Goal: Task Accomplishment & Management: Use online tool/utility

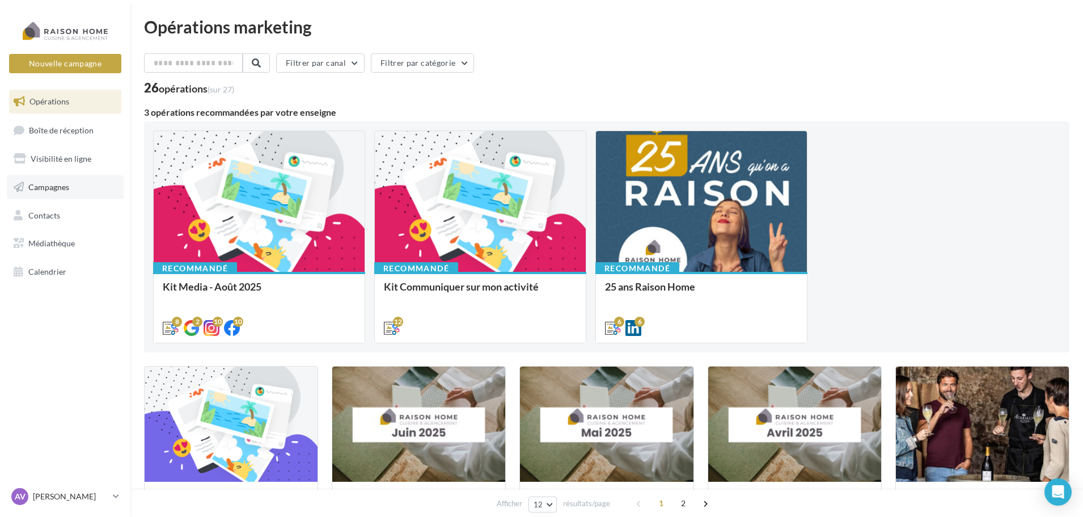
click at [67, 189] on span "Campagnes" at bounding box center [48, 187] width 41 height 10
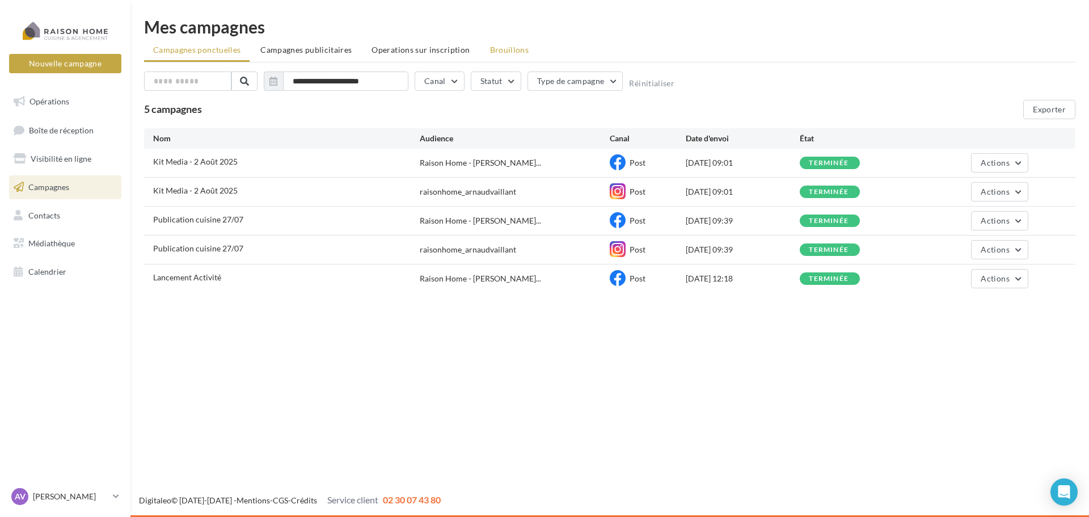
click at [511, 52] on span "Brouillons" at bounding box center [509, 50] width 39 height 10
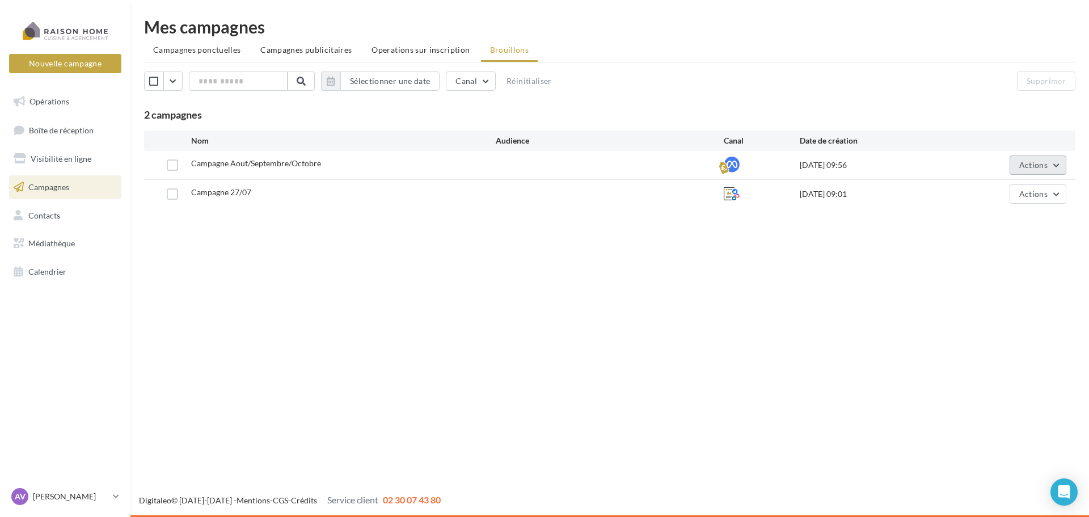
click at [1049, 161] on button "Actions" at bounding box center [1038, 164] width 57 height 19
click at [1029, 191] on button "Editer" at bounding box center [1009, 191] width 113 height 29
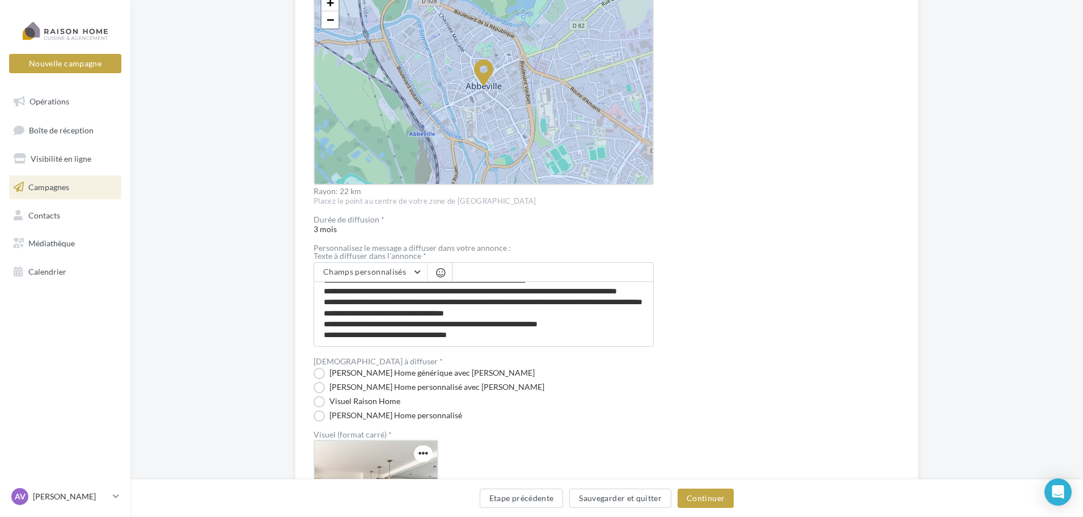
scroll to position [397, 0]
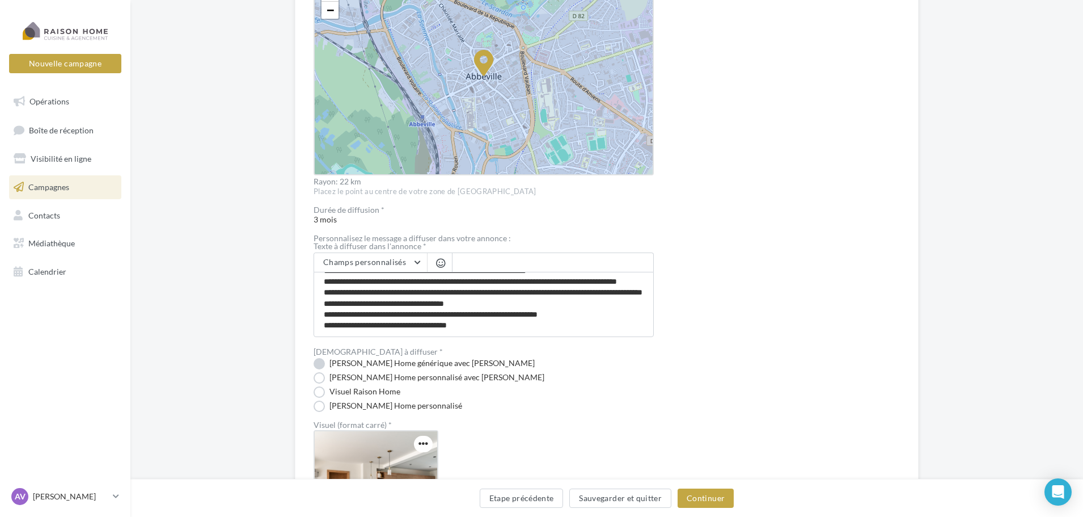
click at [322, 360] on label "Visuel Raison Home générique avec Nom" at bounding box center [424, 363] width 221 height 11
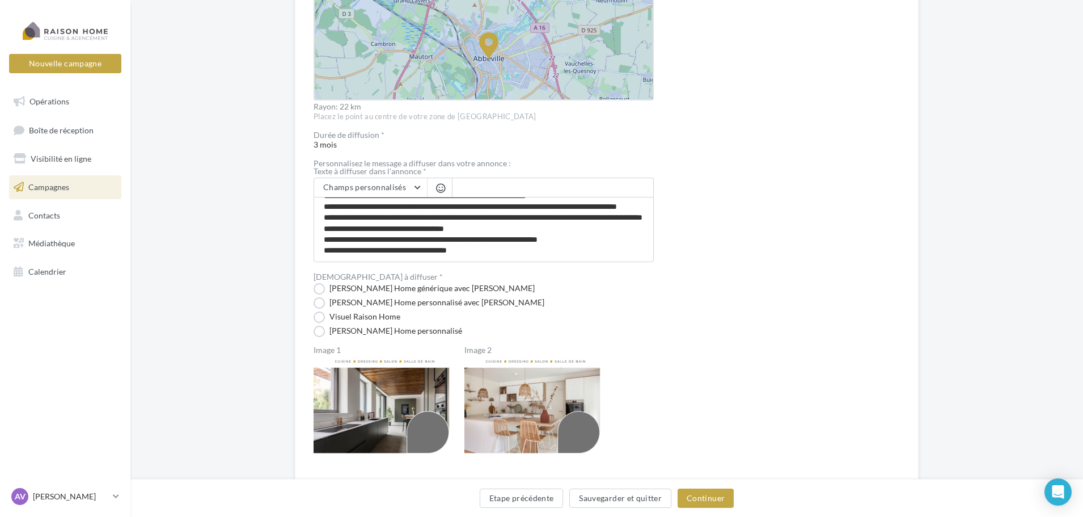
scroll to position [510, 0]
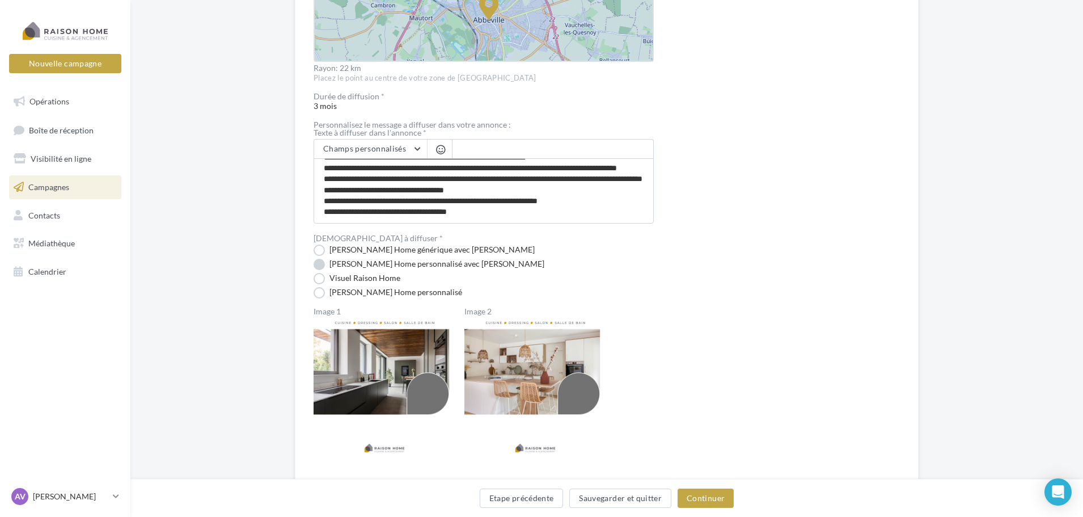
click at [319, 265] on label "Visuel Raison Home personnalisé avec Nom" at bounding box center [429, 264] width 231 height 11
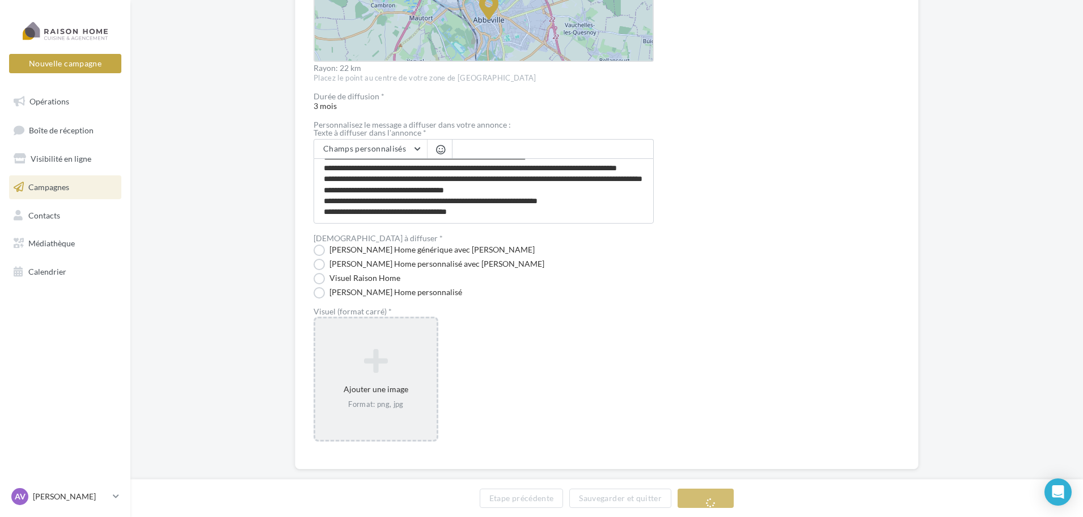
click at [374, 366] on icon at bounding box center [376, 360] width 112 height 27
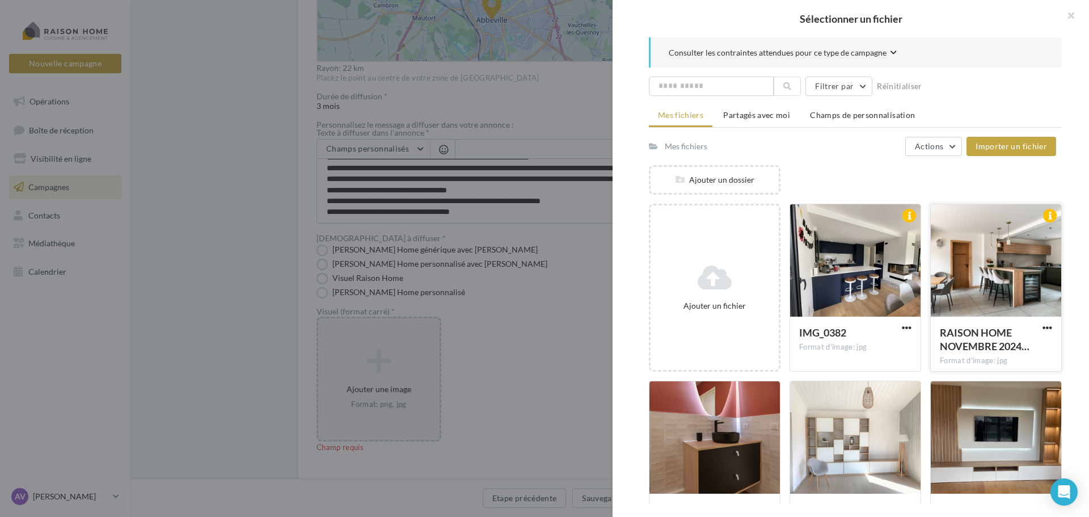
click at [980, 265] on div at bounding box center [996, 260] width 130 height 113
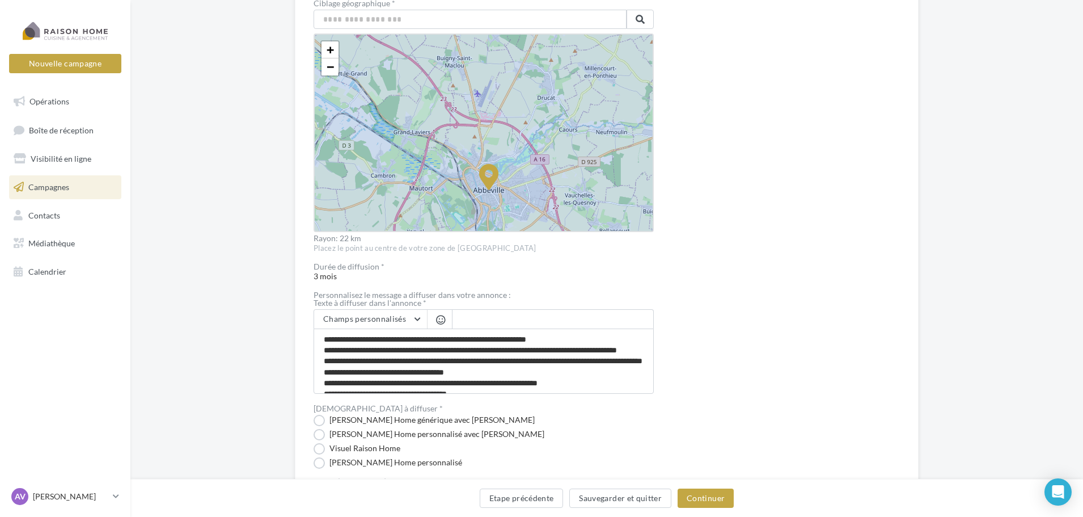
scroll to position [57, 0]
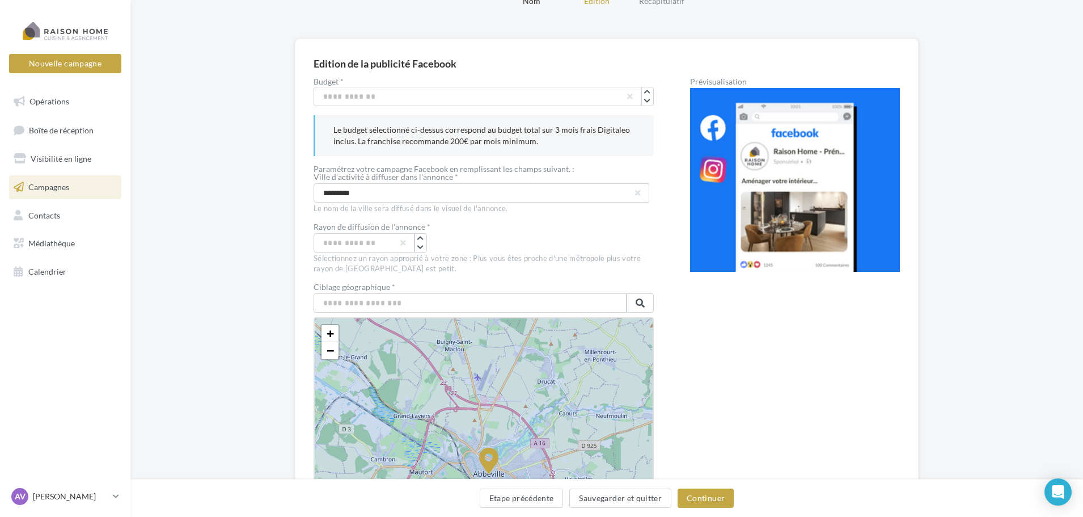
click at [876, 239] on img at bounding box center [795, 180] width 210 height 184
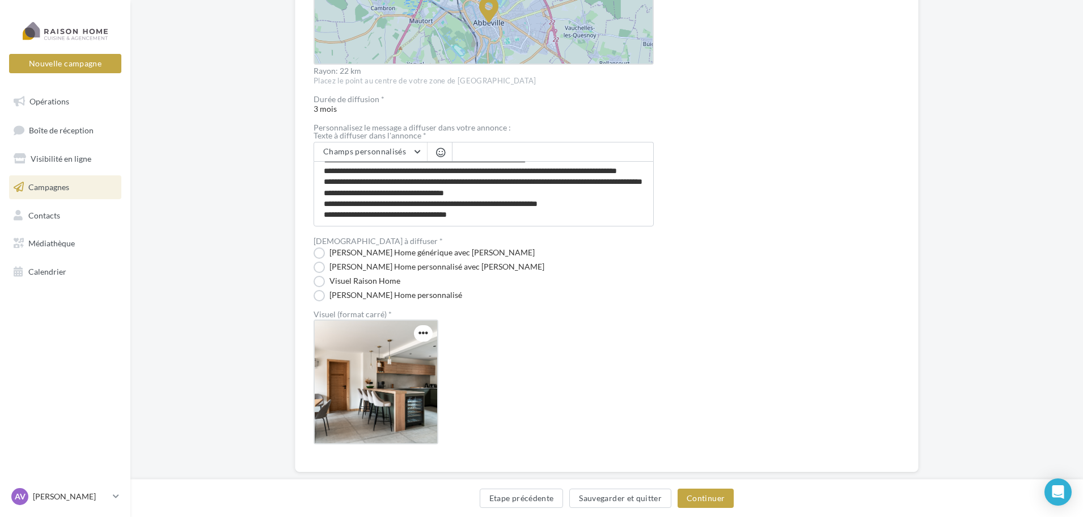
scroll to position [530, 0]
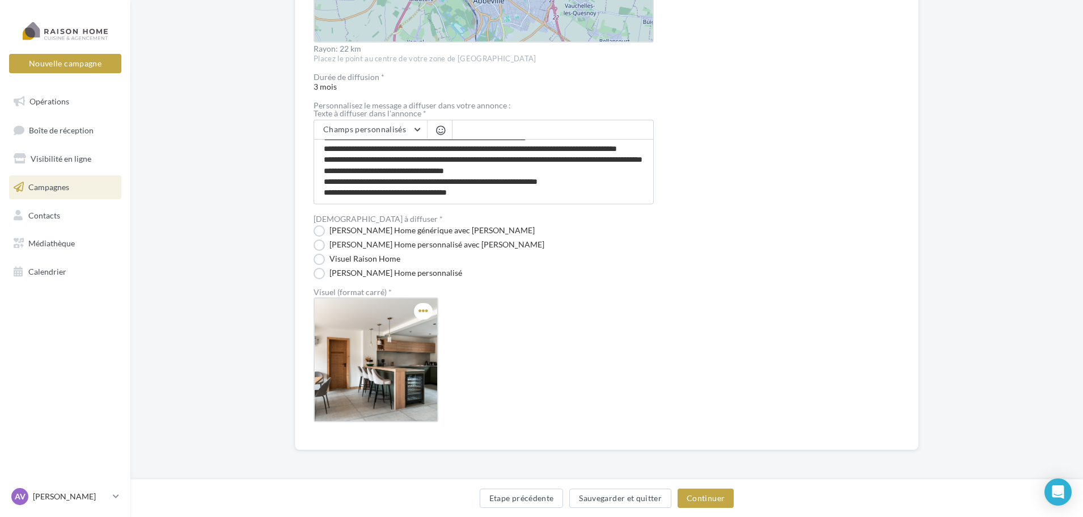
click at [421, 311] on span "button" at bounding box center [424, 311] width 10 height 10
click at [469, 334] on button "Modifier" at bounding box center [472, 333] width 113 height 29
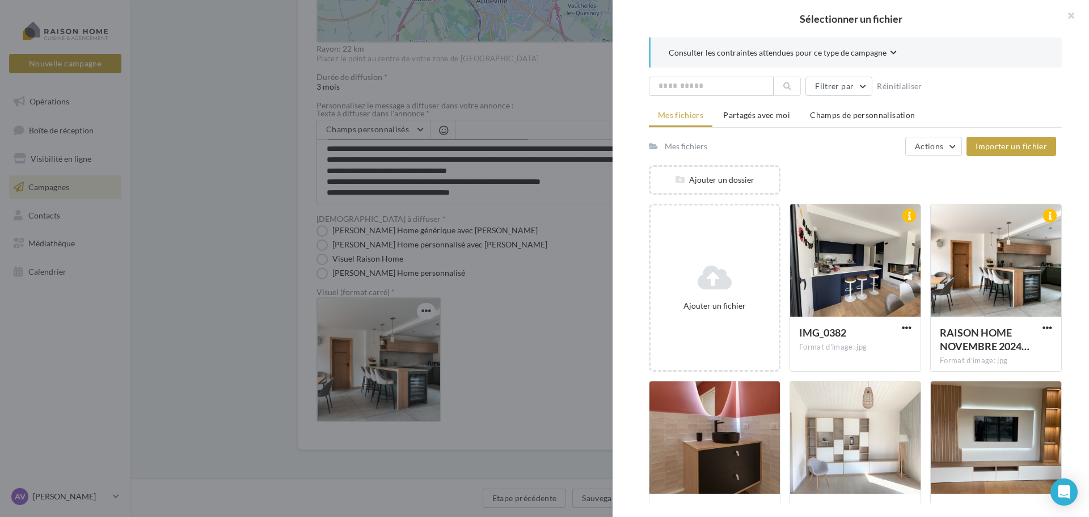
click at [637, 275] on div "Consulter les contraintes attendues pour ce type de campagne Filtrer par Réinit…" at bounding box center [856, 270] width 486 height 466
click at [1072, 20] on button "button" at bounding box center [1066, 17] width 45 height 34
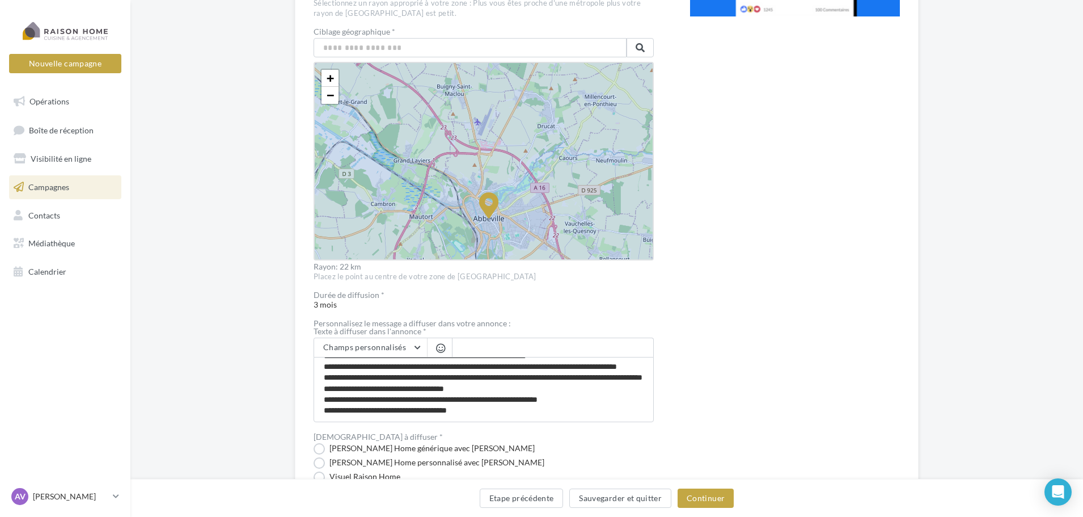
scroll to position [360, 0]
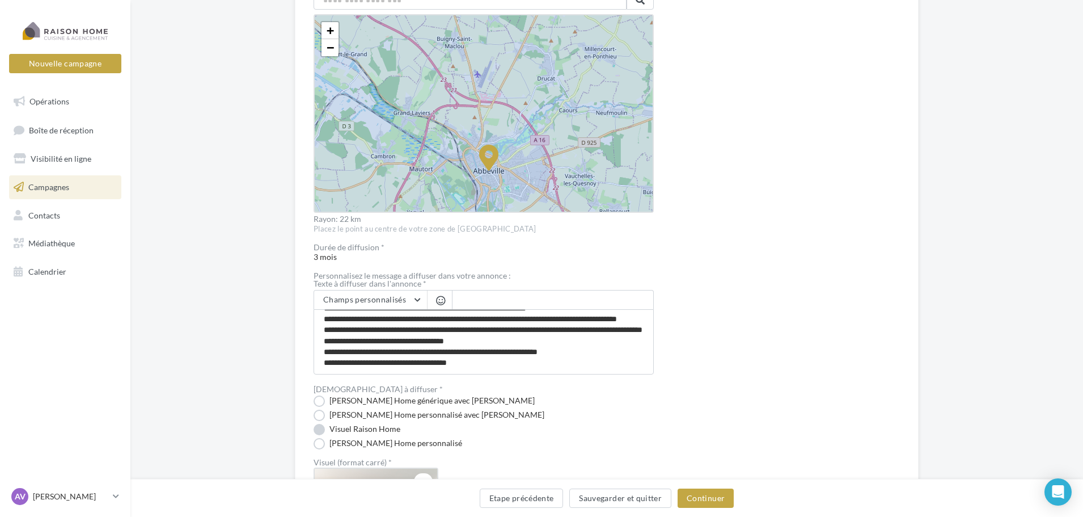
click at [343, 427] on label "Visuel Raison Home" at bounding box center [357, 429] width 87 height 11
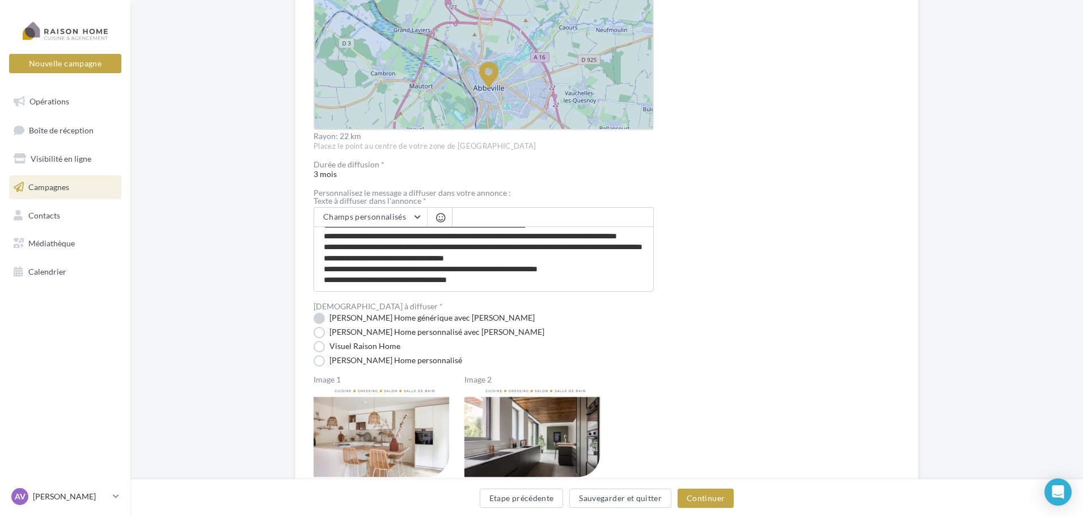
scroll to position [510, 0]
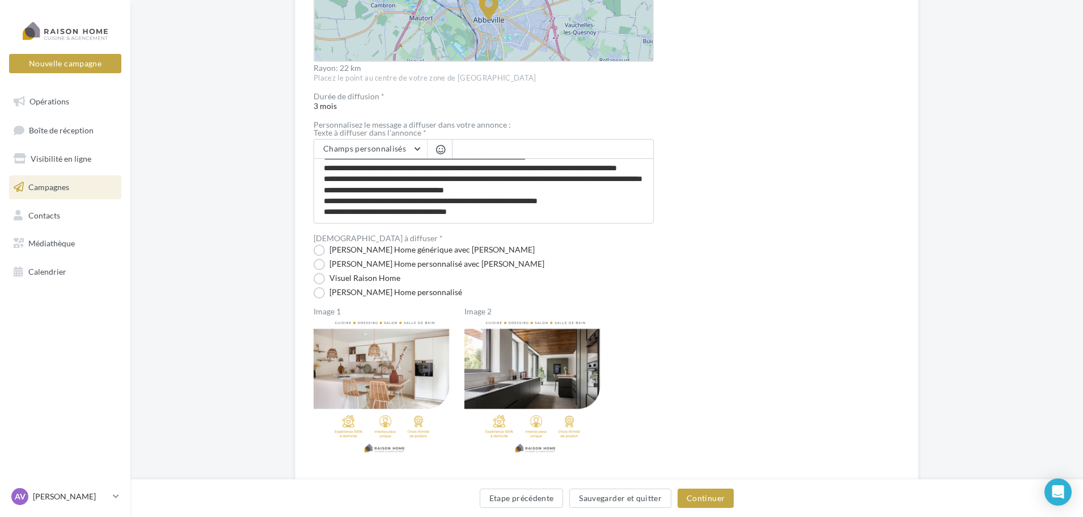
drag, startPoint x: 524, startPoint y: 308, endPoint x: 555, endPoint y: 349, distance: 52.2
drag, startPoint x: 555, startPoint y: 349, endPoint x: 697, endPoint y: 316, distance: 145.6
click at [697, 316] on div "Prévisualisation La prévisualisation est non-contractuelle" at bounding box center [795, 45] width 210 height 843
click at [316, 249] on label "Visuel Raison Home générique avec Nom" at bounding box center [424, 249] width 221 height 11
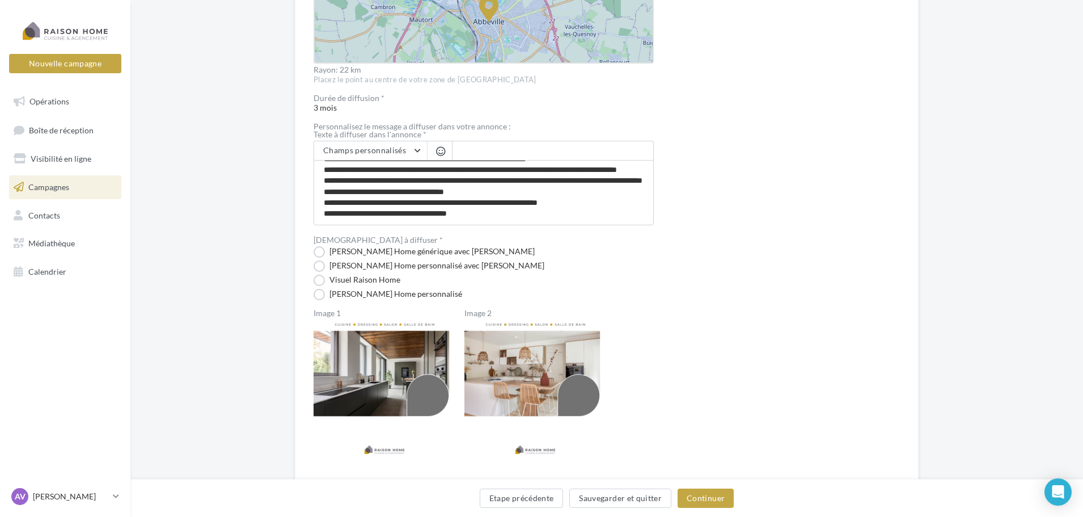
scroll to position [547, 0]
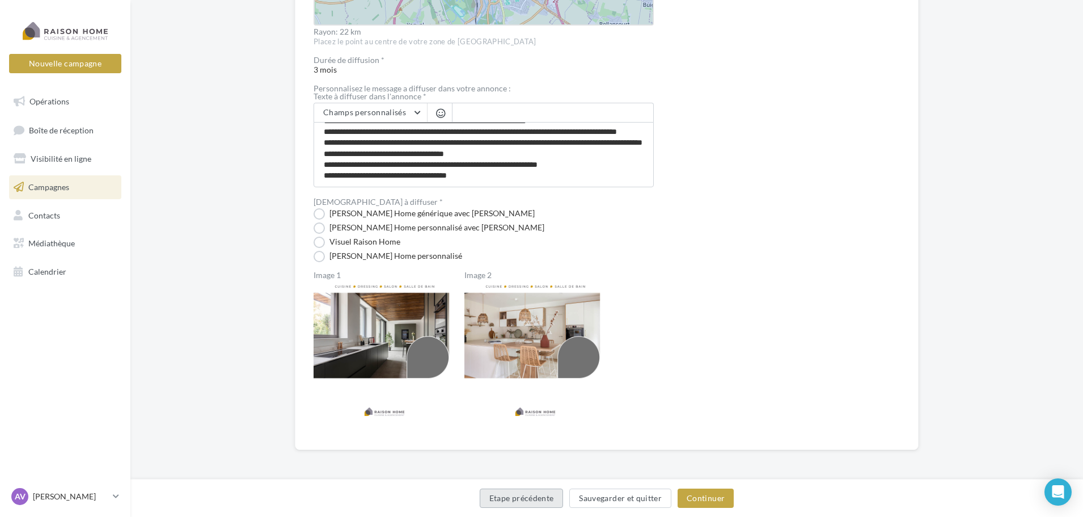
click at [525, 495] on button "Etape précédente" at bounding box center [522, 497] width 84 height 19
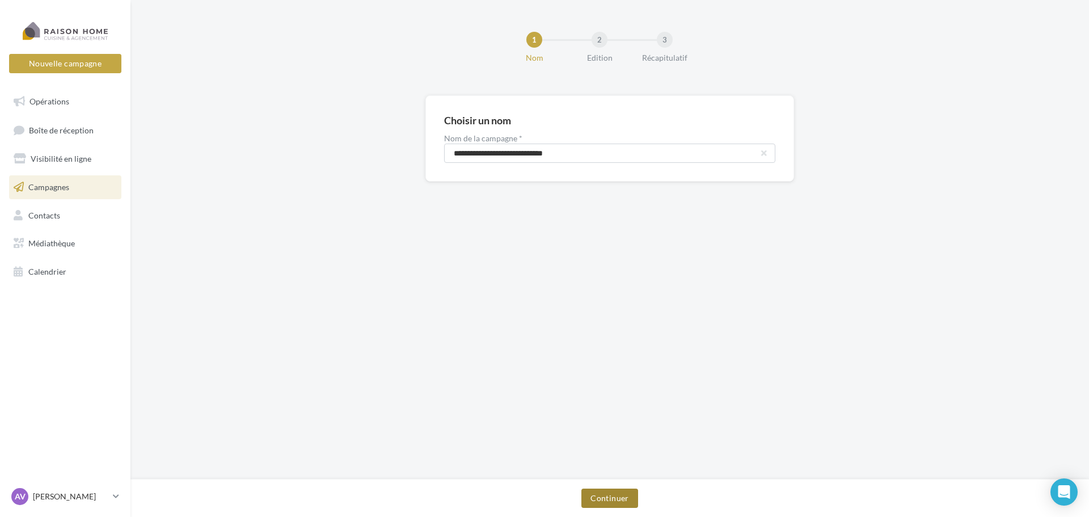
click at [610, 497] on button "Continuer" at bounding box center [609, 497] width 56 height 19
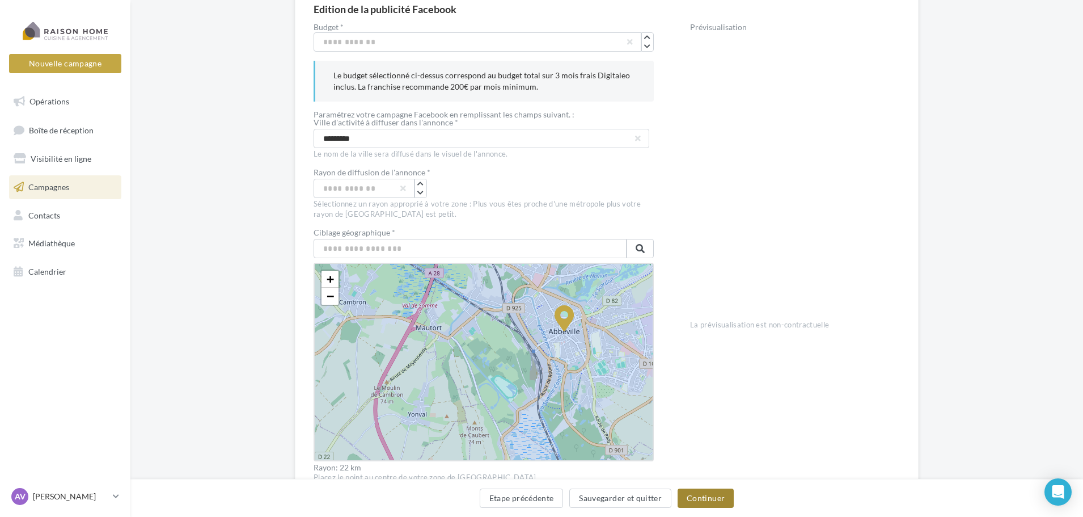
scroll to position [340, 0]
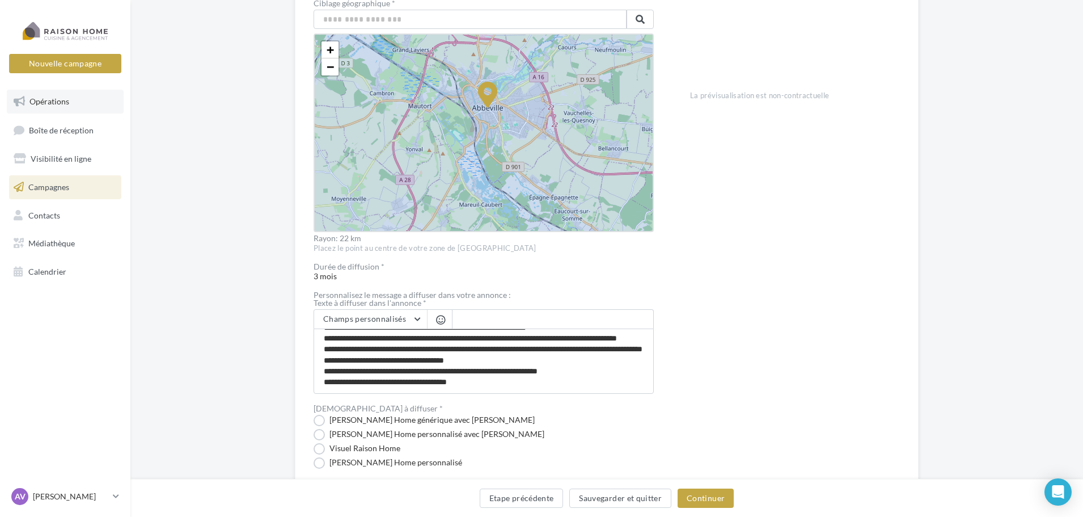
click at [62, 106] on link "Opérations" at bounding box center [65, 102] width 117 height 24
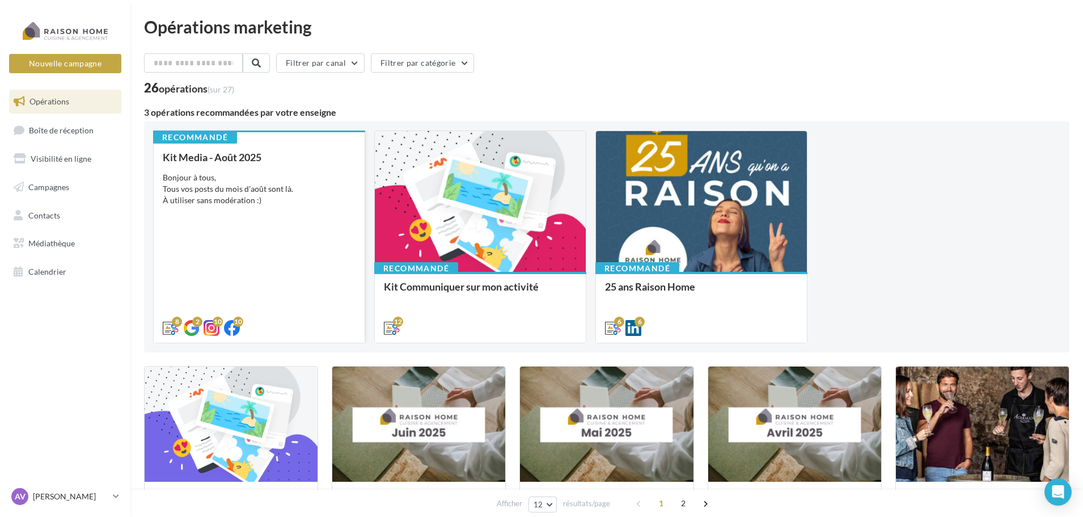
click at [290, 204] on div "Bonjour à tous, Tous vos posts du mois d'août sont là. À utiliser sans modérati…" at bounding box center [259, 189] width 193 height 34
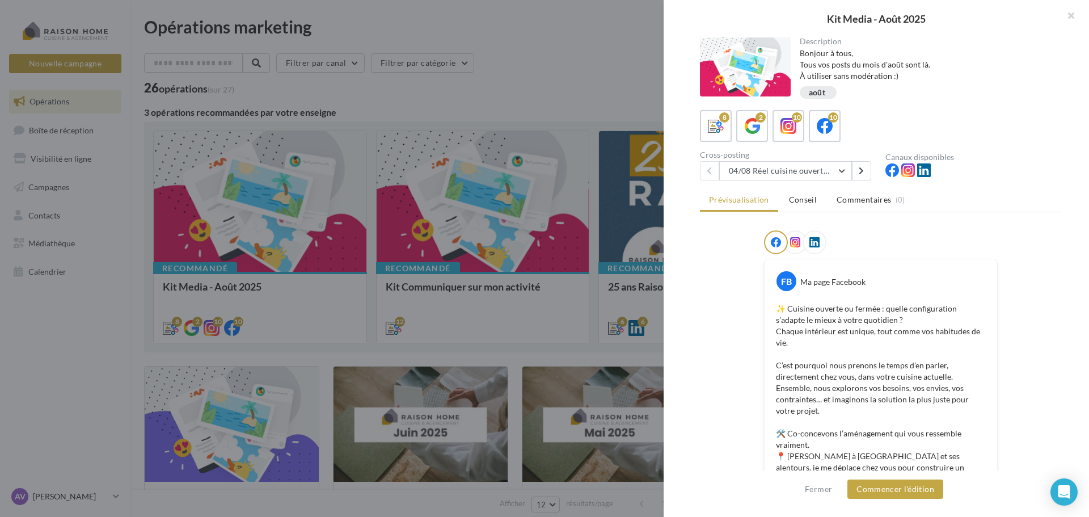
click at [871, 173] on div "04/08 Réel cuisine ouverte ou fermée 04/08 Réel cuisine ouverte ou fermée 07/08…" at bounding box center [788, 170] width 176 height 19
click at [865, 172] on button at bounding box center [861, 170] width 19 height 19
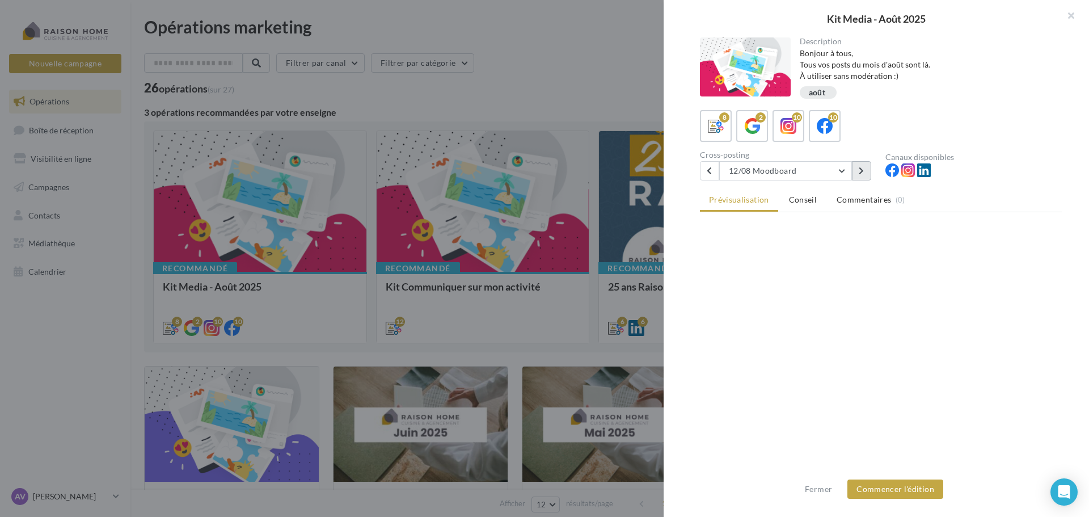
click at [865, 172] on button at bounding box center [861, 170] width 19 height 19
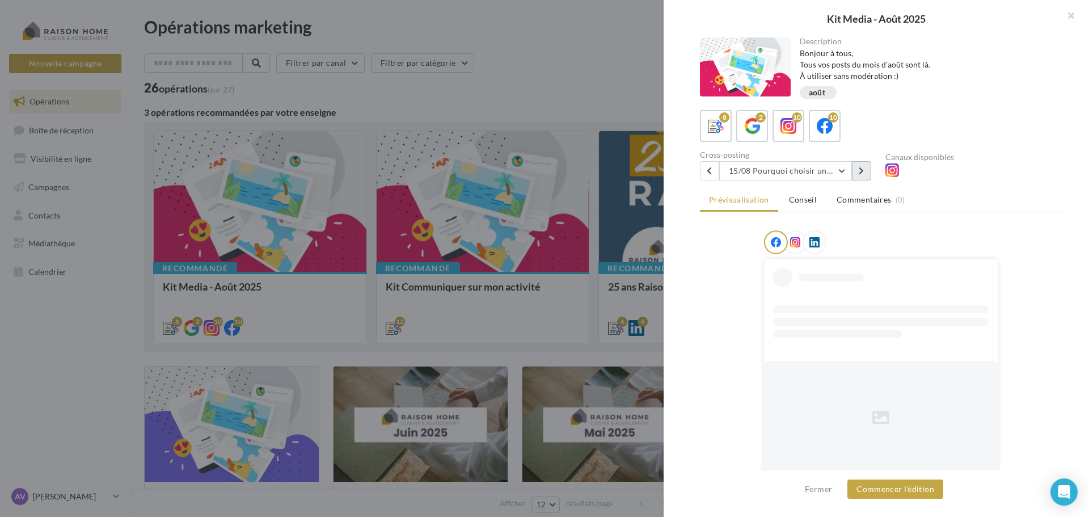
click at [865, 172] on button at bounding box center [861, 170] width 19 height 19
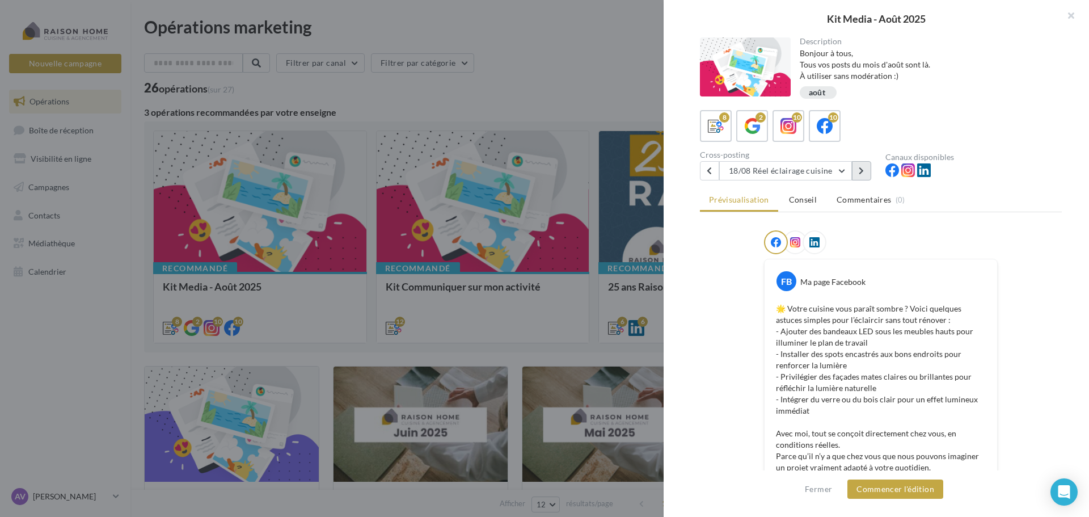
click at [865, 170] on button at bounding box center [861, 170] width 19 height 19
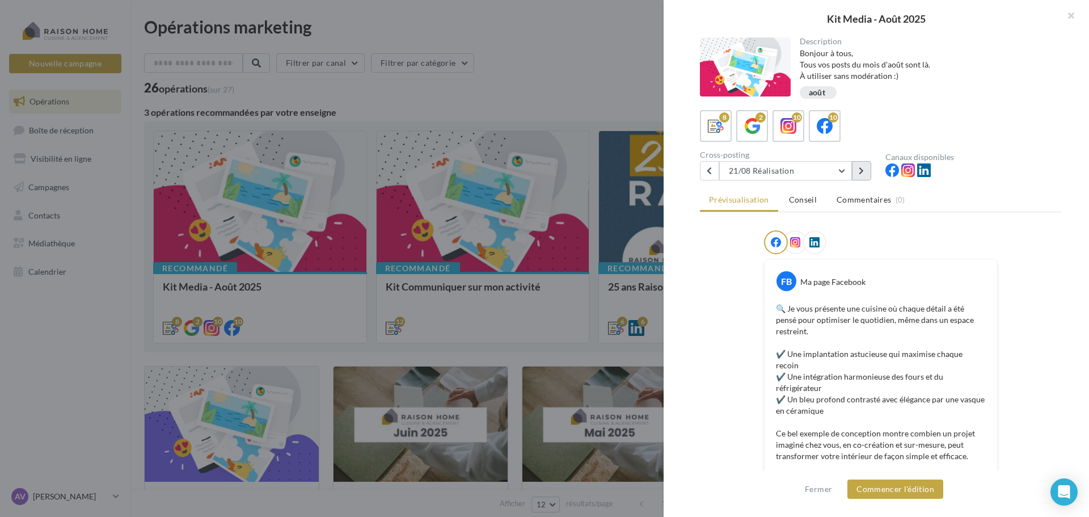
click at [855, 172] on button at bounding box center [861, 170] width 19 height 19
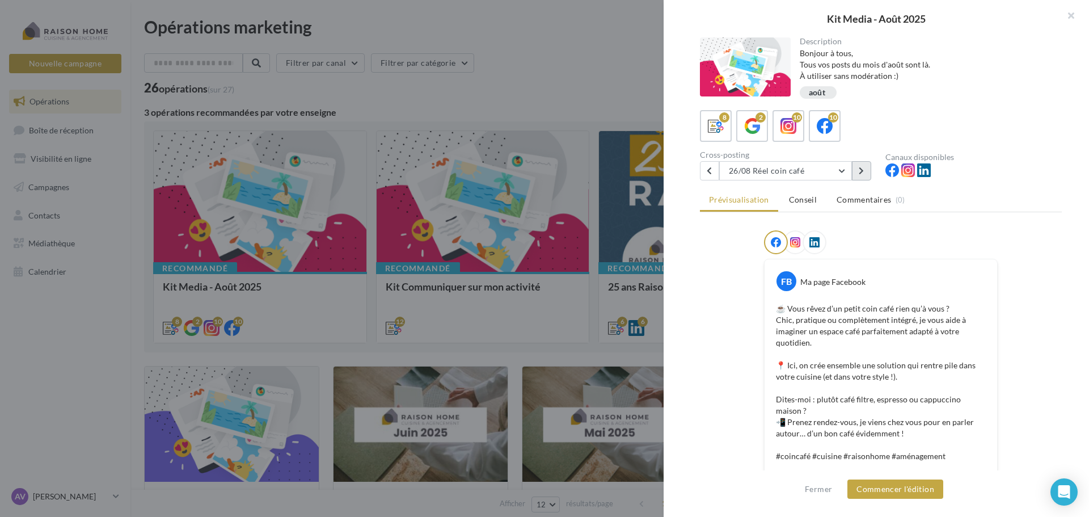
click at [864, 168] on icon at bounding box center [861, 171] width 5 height 8
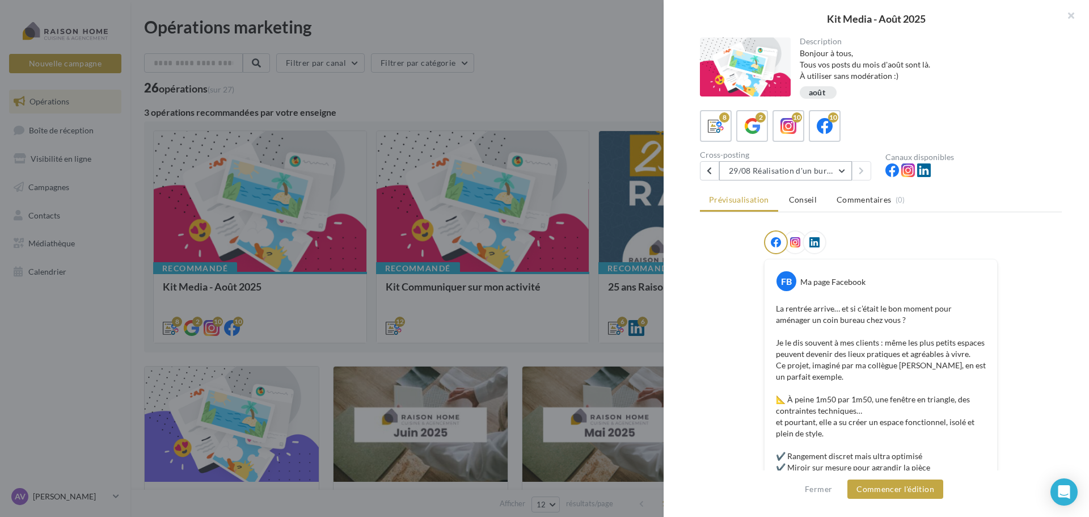
click at [834, 167] on button "29/08 Réalisation d'un bureau" at bounding box center [785, 170] width 133 height 19
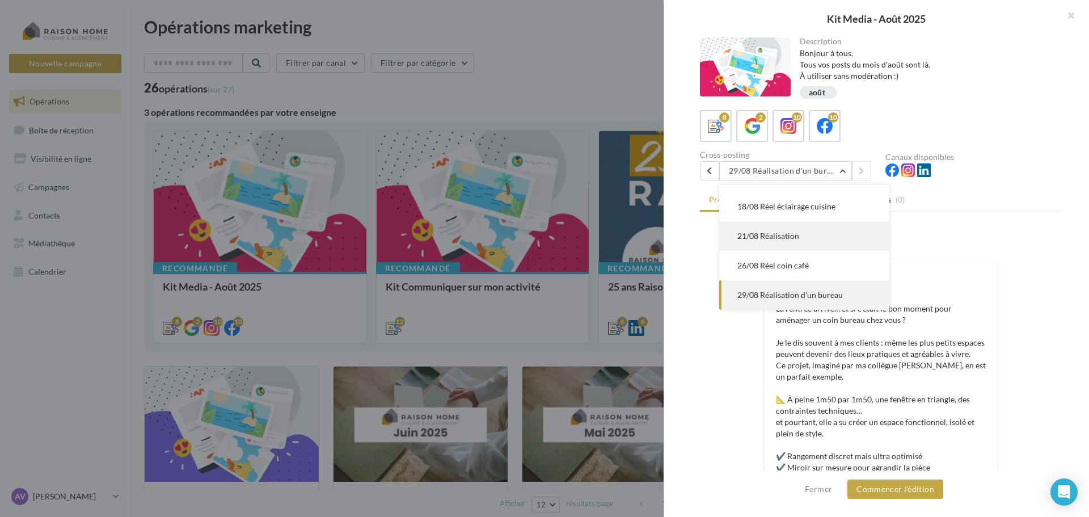
click at [826, 237] on button "21/08 Réalisation" at bounding box center [804, 235] width 170 height 29
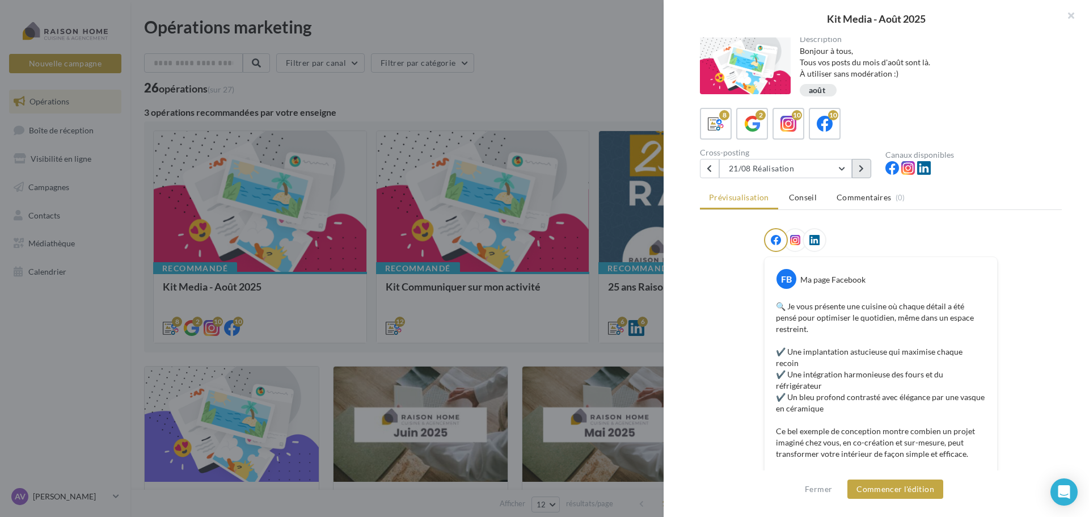
scroll to position [0, 0]
click at [846, 170] on button "21/08 Réalisation" at bounding box center [785, 170] width 133 height 19
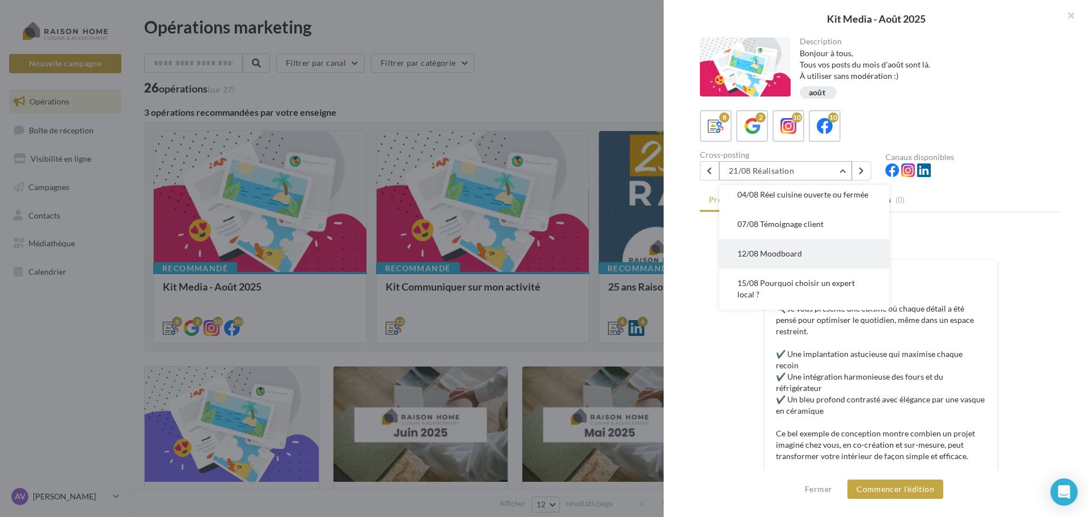
scroll to position [5, 0]
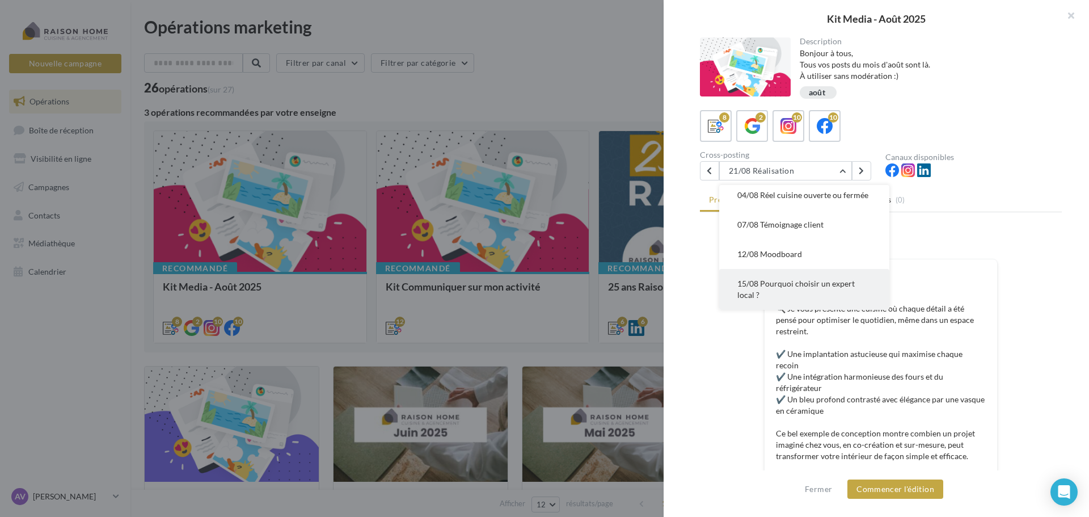
click at [835, 293] on span "15/08 Pourquoi choisir un expert local ?" at bounding box center [795, 288] width 117 height 21
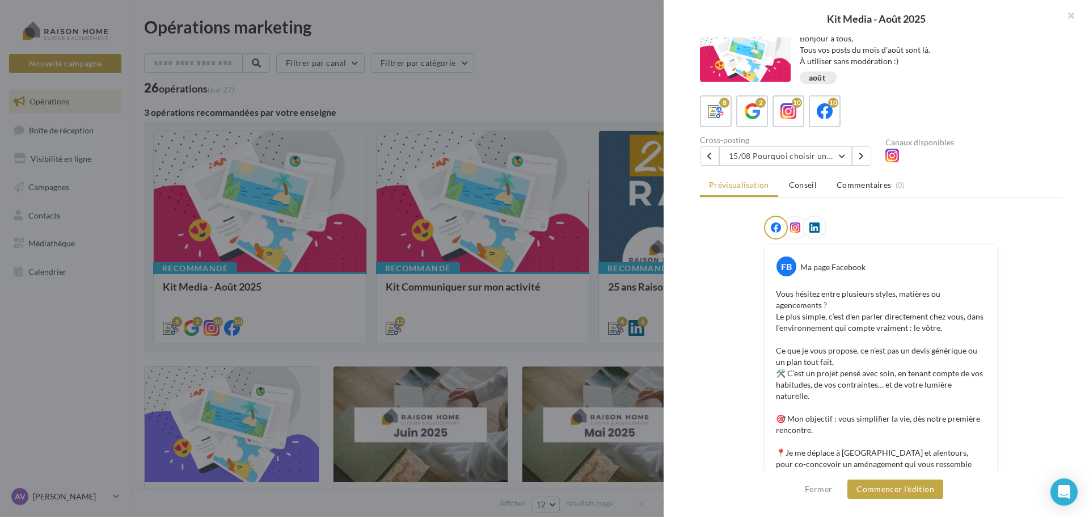
scroll to position [0, 0]
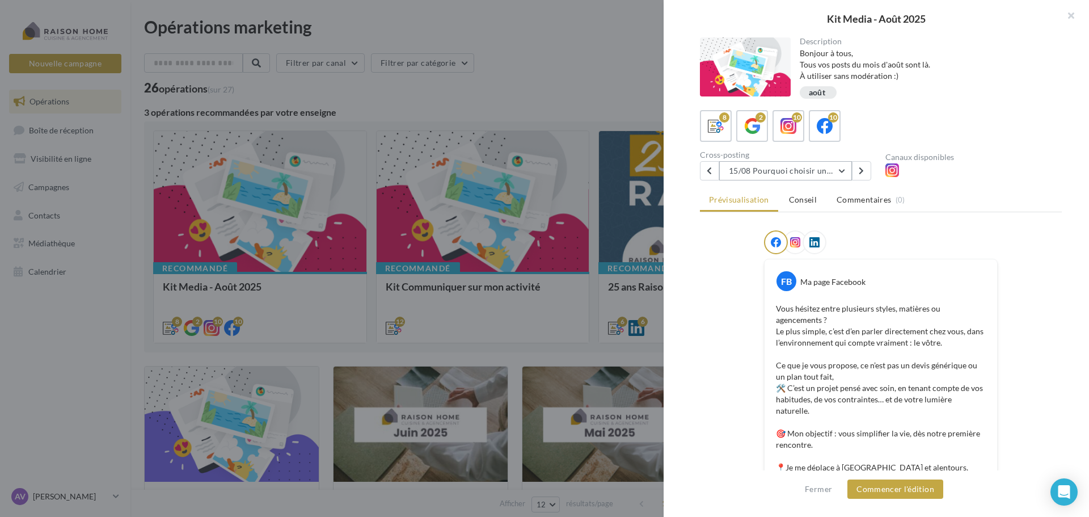
click at [813, 166] on button "15/08 Pourquoi choisir un expert local ?" at bounding box center [785, 170] width 133 height 19
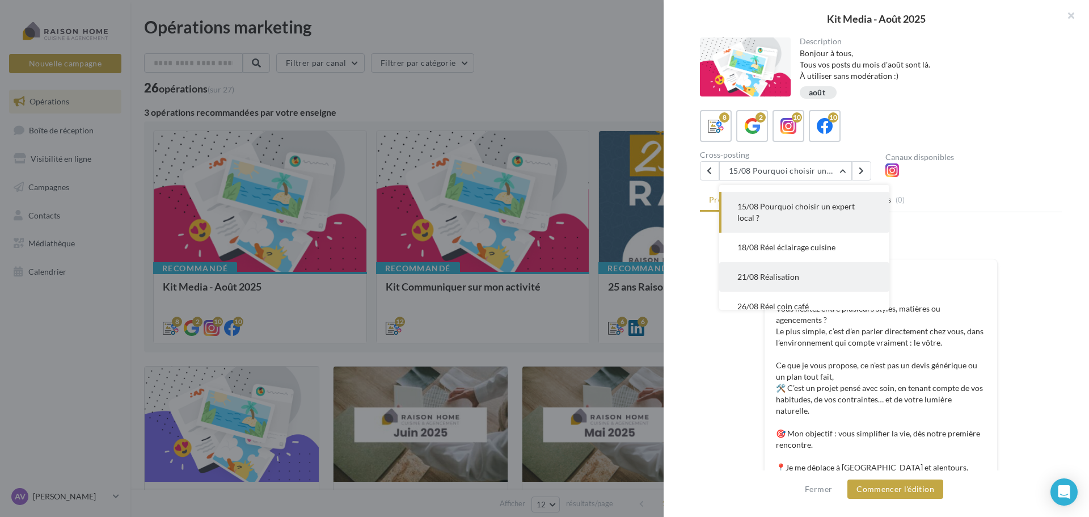
click at [854, 289] on button "21/08 Réalisation" at bounding box center [804, 276] width 170 height 29
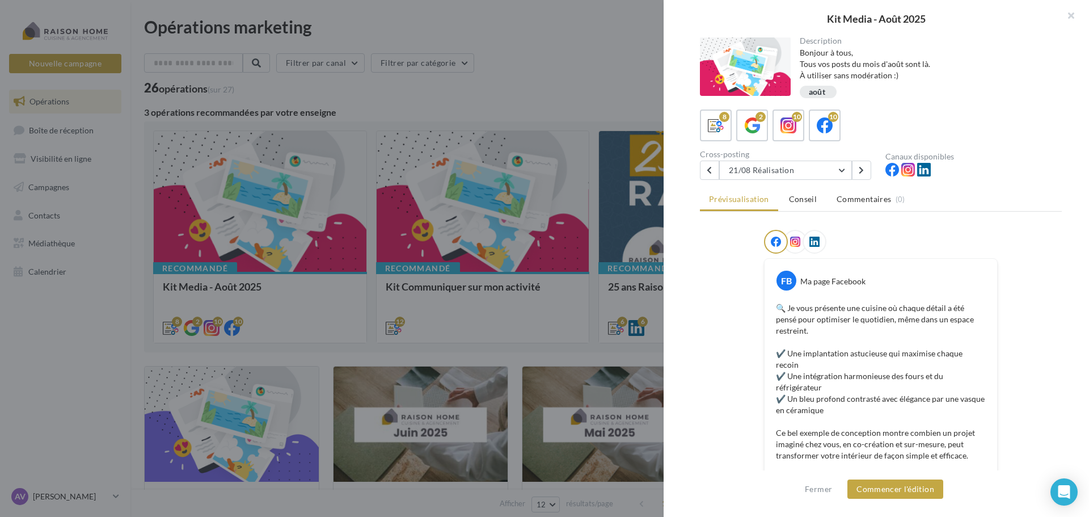
scroll to position [0, 0]
click at [795, 199] on span "Conseil" at bounding box center [803, 200] width 28 height 10
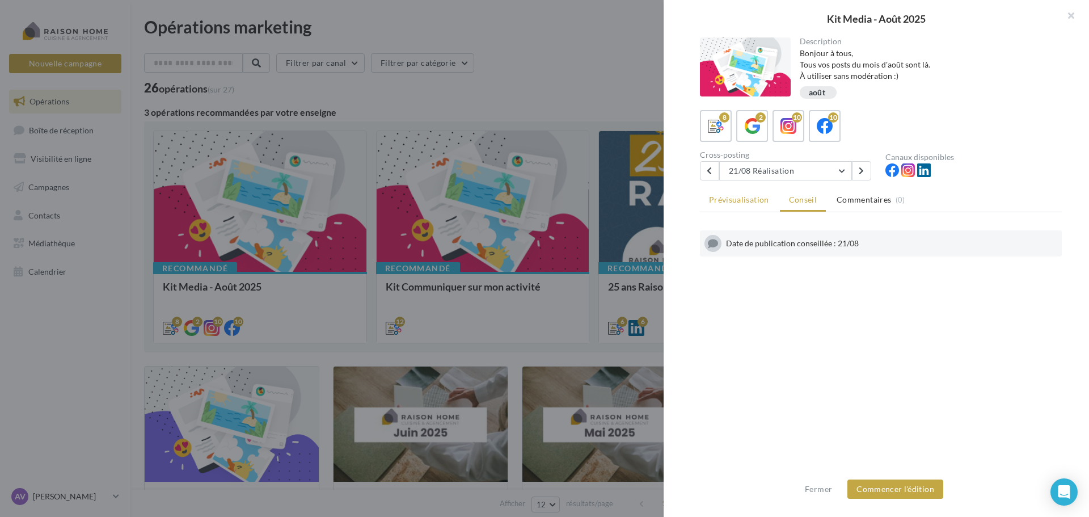
click at [744, 200] on span "Prévisualisation" at bounding box center [739, 200] width 60 height 10
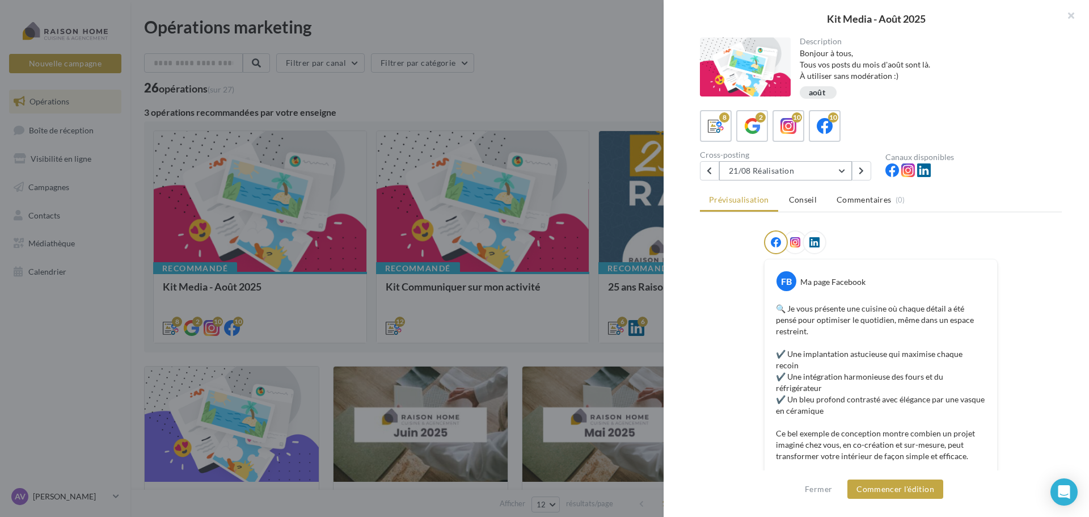
click at [843, 171] on button "21/08 Réalisation" at bounding box center [785, 170] width 133 height 19
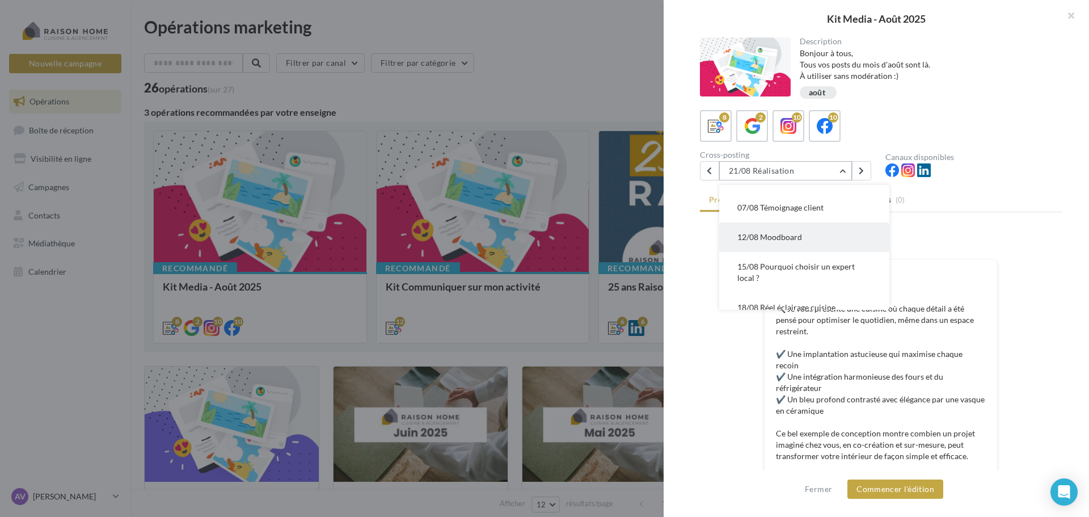
scroll to position [20, 0]
click at [828, 242] on button "12/08 Moodboard" at bounding box center [804, 237] width 170 height 29
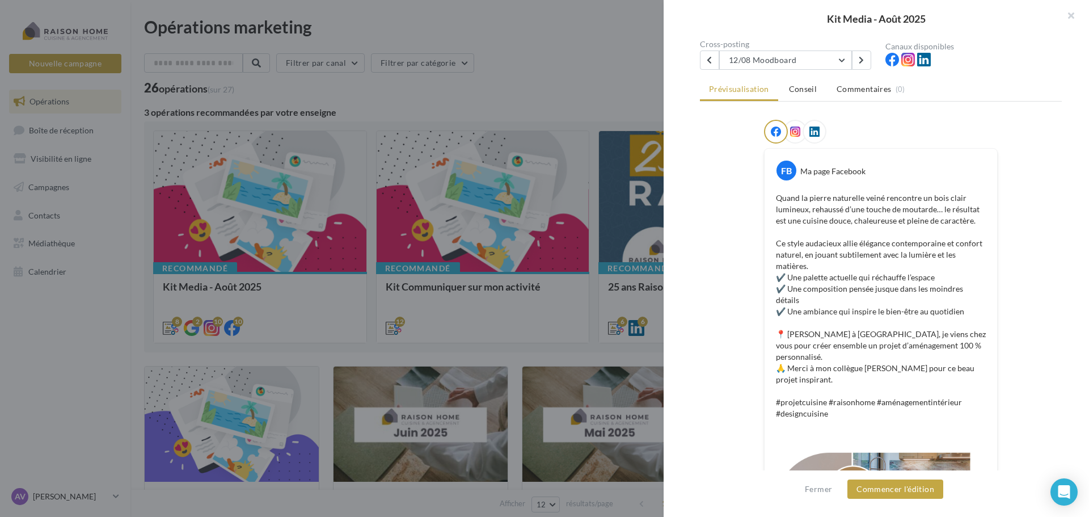
scroll to position [0, 0]
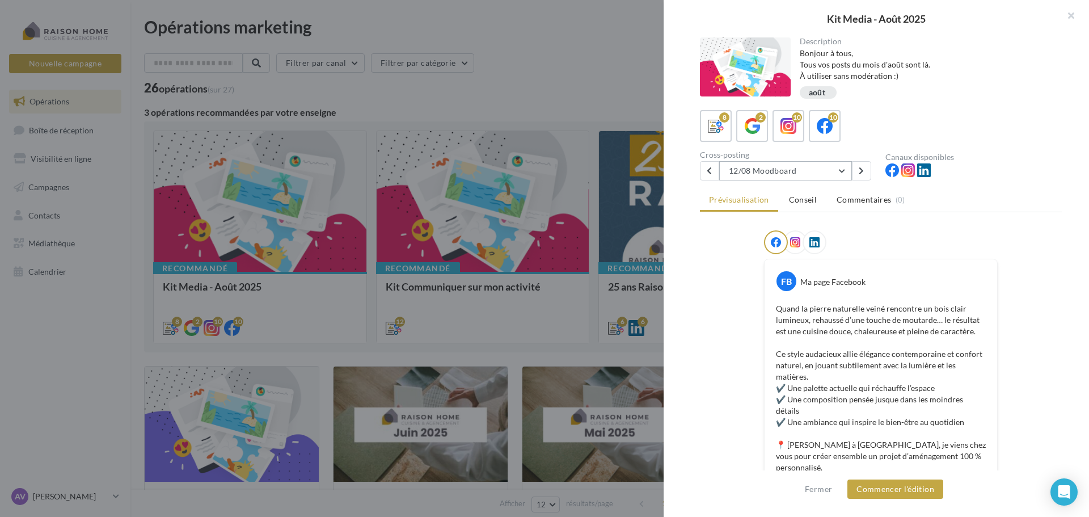
click at [818, 163] on button "12/08 Moodboard" at bounding box center [785, 170] width 133 height 19
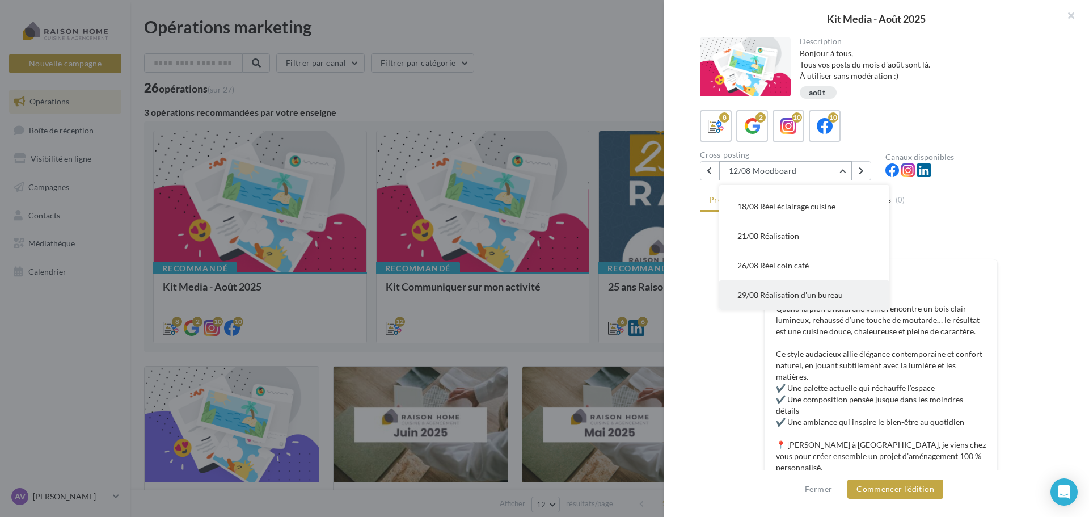
scroll to position [57, 0]
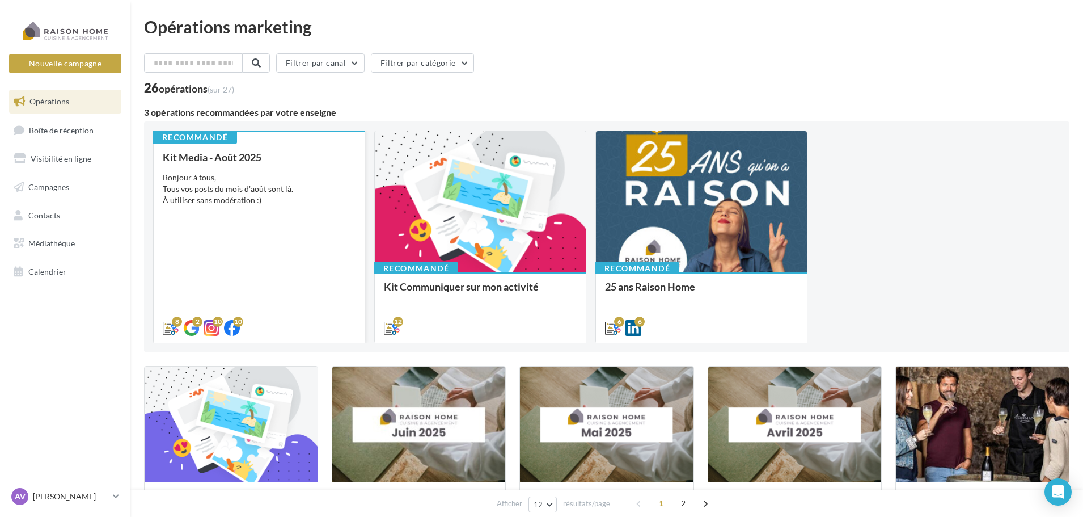
click at [335, 229] on div "Kit Media - Août 2025 Bonjour à tous, Tous vos posts du mois d'août sont là. À …" at bounding box center [259, 241] width 193 height 181
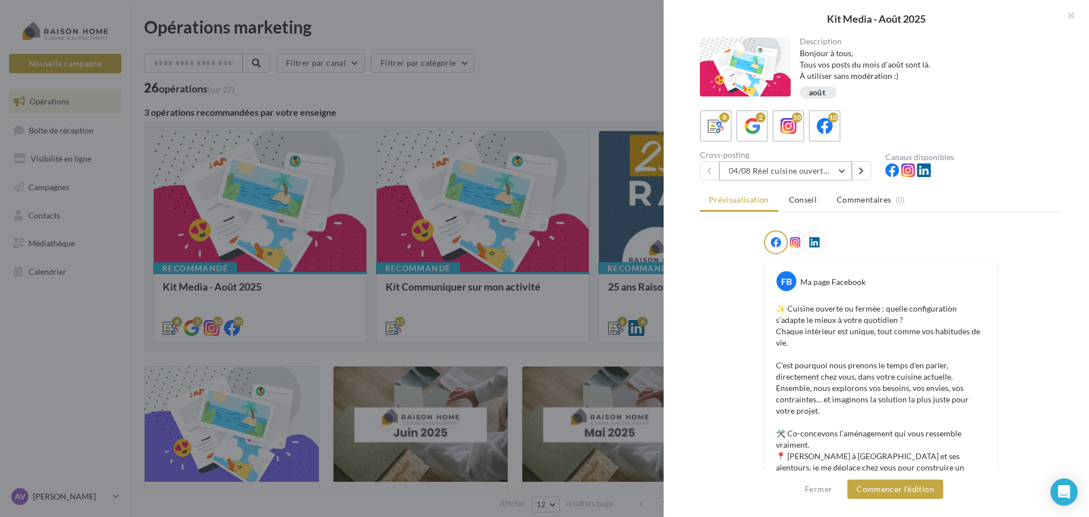
click at [801, 169] on button "04/08 Réel cuisine ouverte ou fermée" at bounding box center [785, 170] width 133 height 19
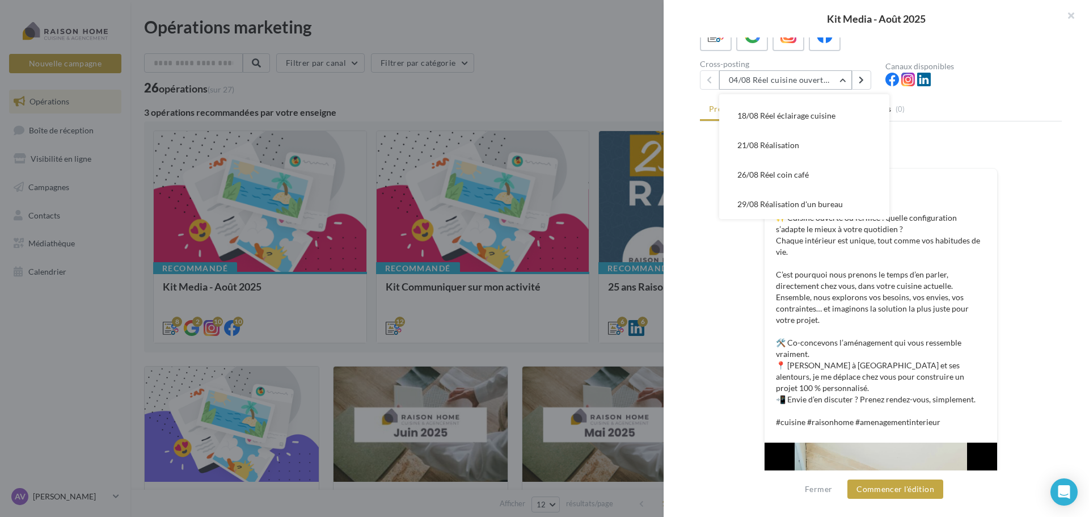
scroll to position [113, 0]
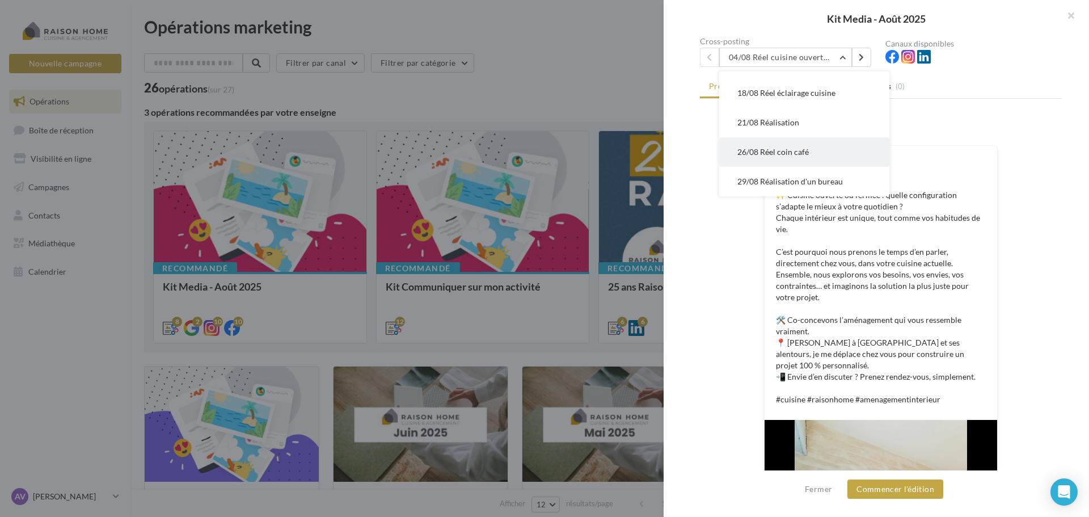
click at [786, 153] on span "26/08 Réel coin café" at bounding box center [772, 152] width 71 height 10
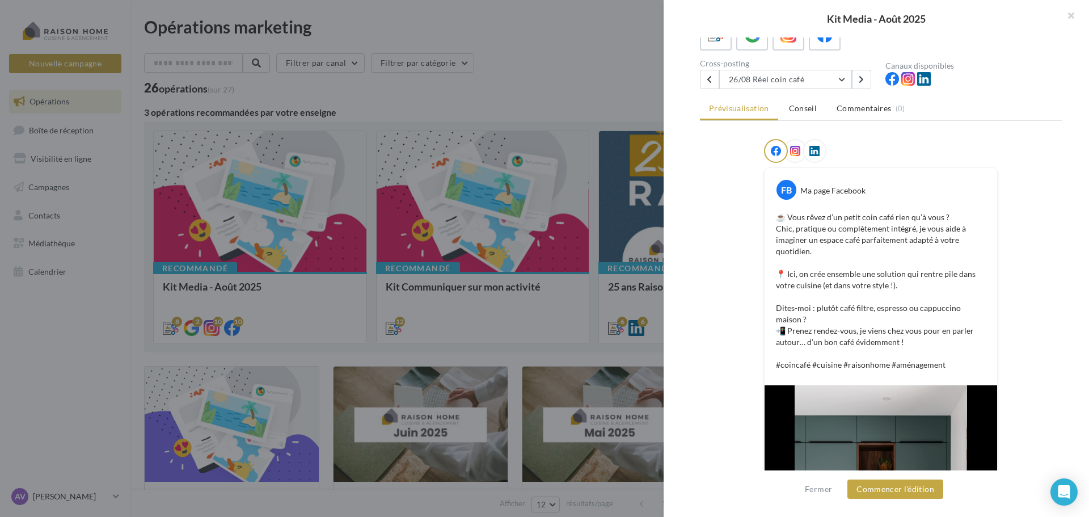
scroll to position [91, 0]
click at [920, 483] on button "Commencer l'édition" at bounding box center [895, 488] width 96 height 19
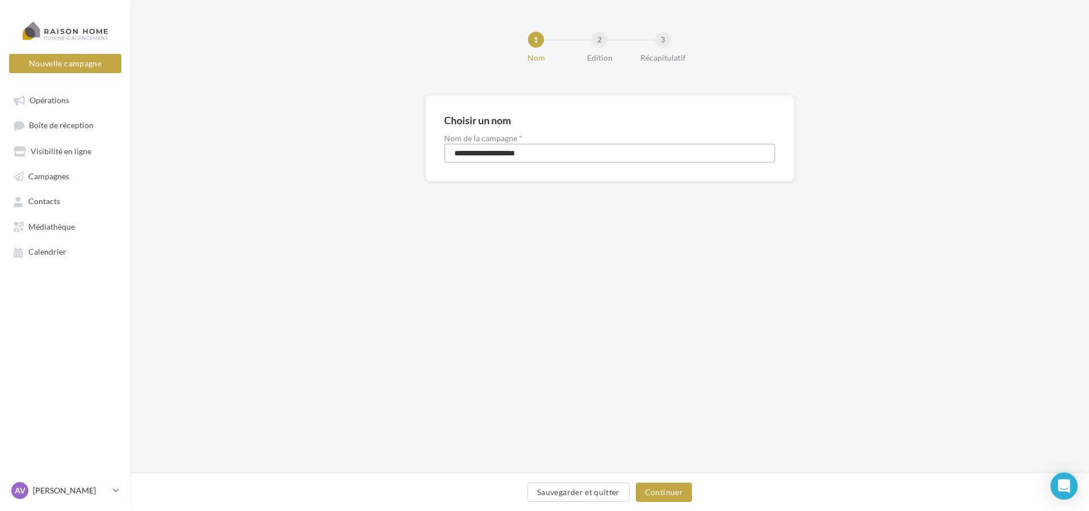
drag, startPoint x: 537, startPoint y: 158, endPoint x: 387, endPoint y: 154, distance: 150.4
click at [387, 154] on div "**********" at bounding box center [609, 156] width 959 height 123
type input "*"
type input "**********"
click at [664, 497] on button "Continuer" at bounding box center [664, 492] width 56 height 19
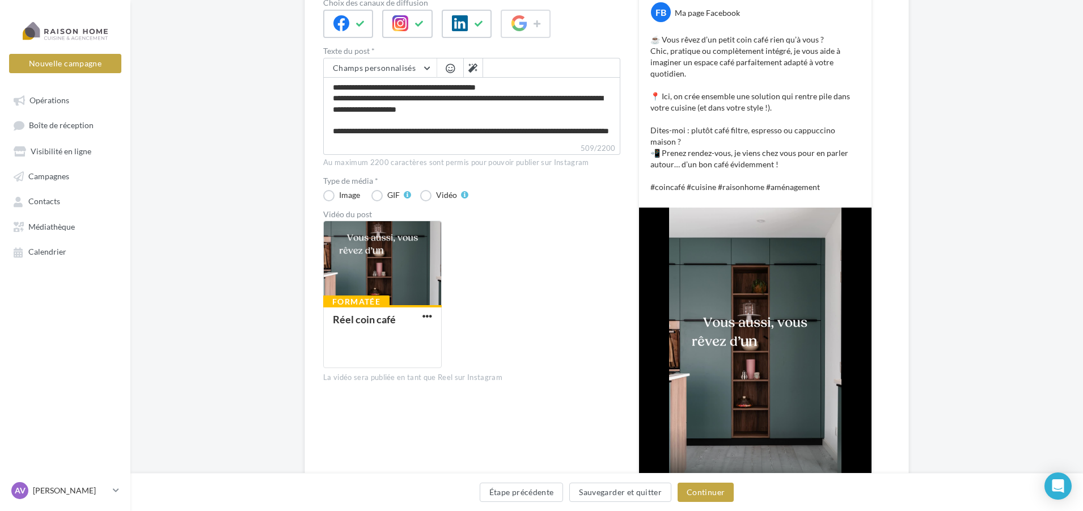
scroll to position [182, 0]
click at [700, 489] on button "Continuer" at bounding box center [706, 492] width 56 height 19
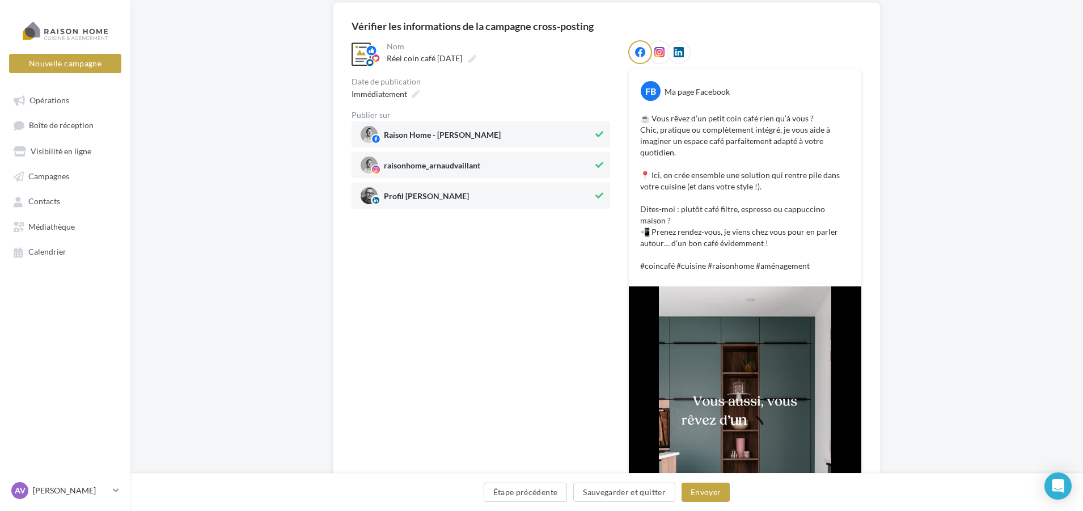
scroll to position [0, 0]
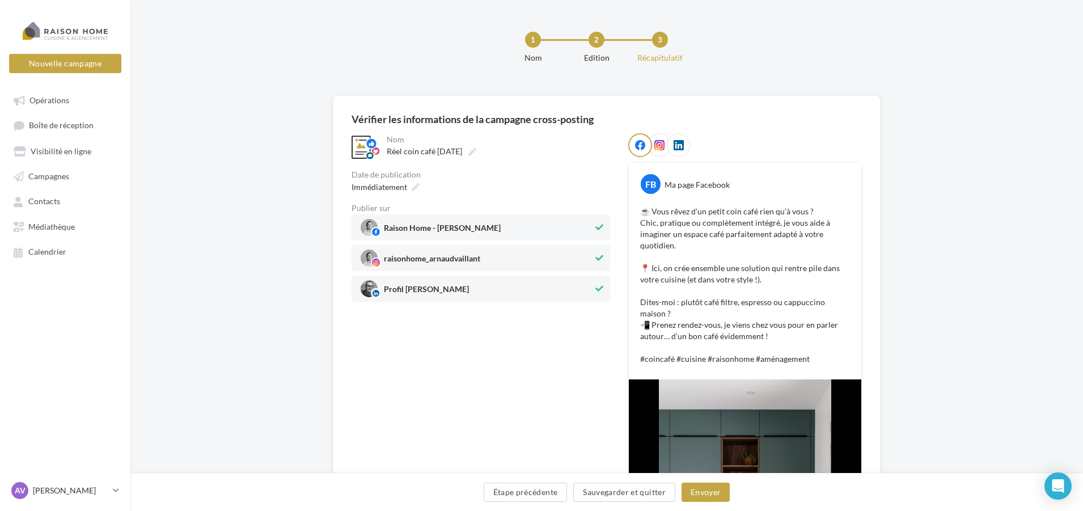
click at [603, 287] on icon at bounding box center [600, 289] width 8 height 8
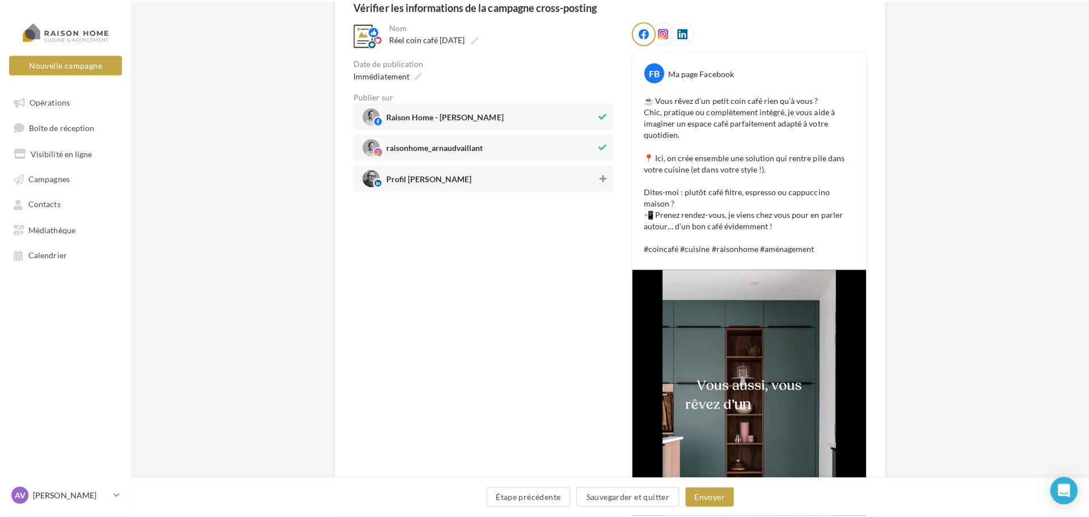
scroll to position [113, 0]
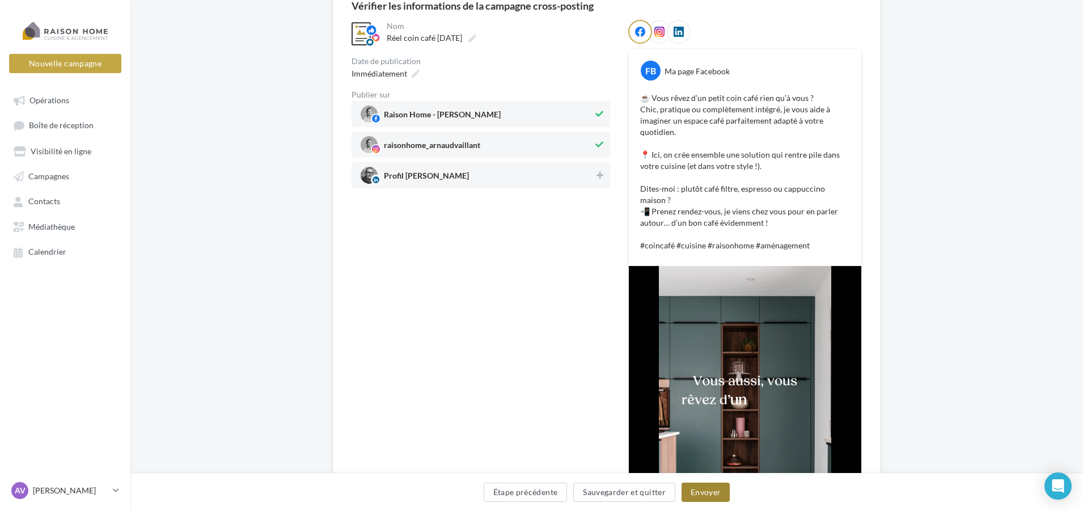
click at [719, 496] on button "Envoyer" at bounding box center [706, 492] width 48 height 19
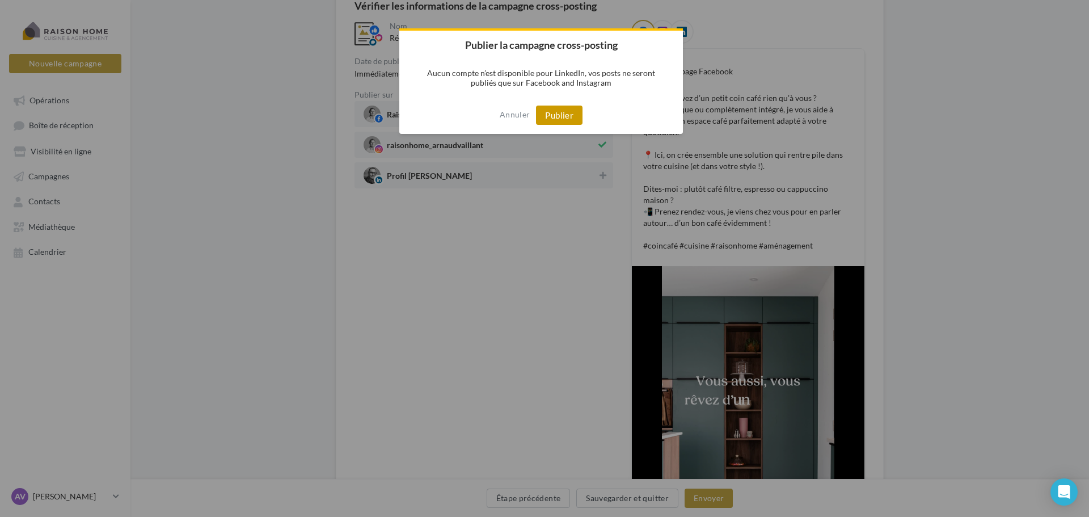
click at [561, 115] on button "Publier" at bounding box center [559, 114] width 47 height 19
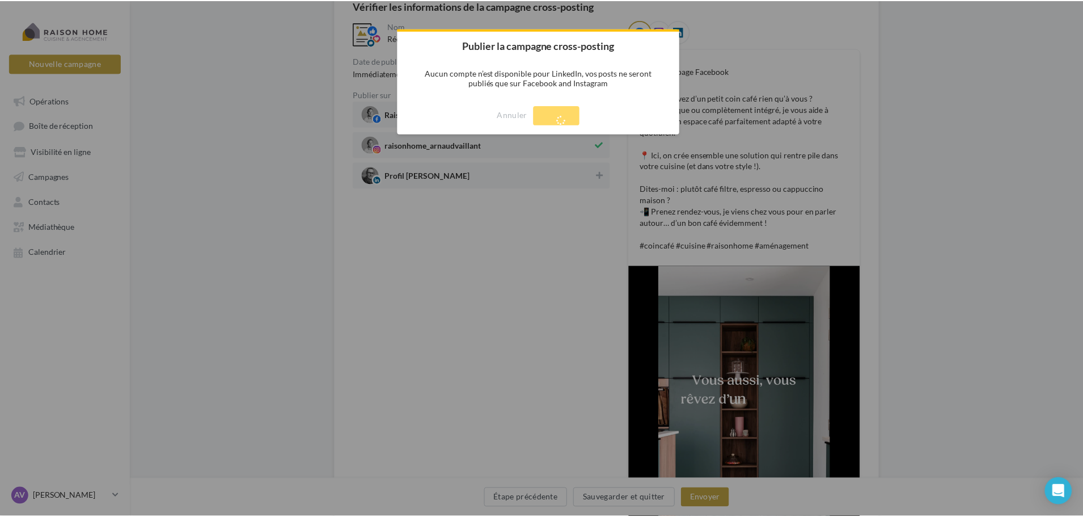
scroll to position [18, 0]
